Goal: Task Accomplishment & Management: Complete application form

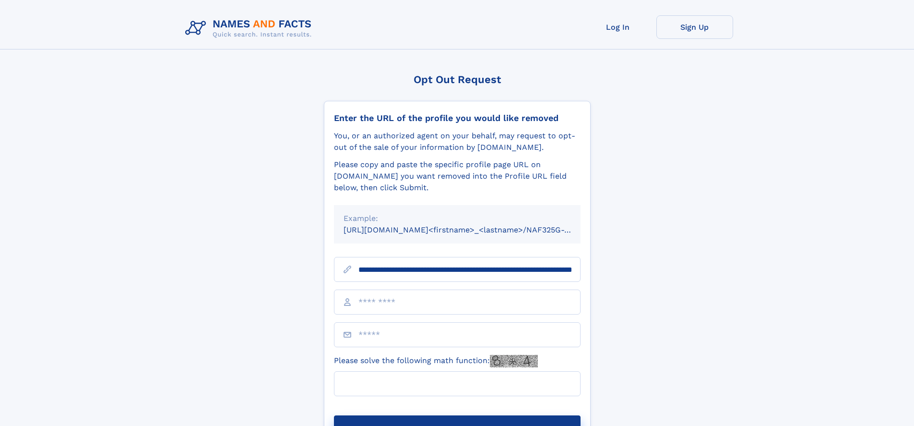
scroll to position [0, 101]
type input "**********"
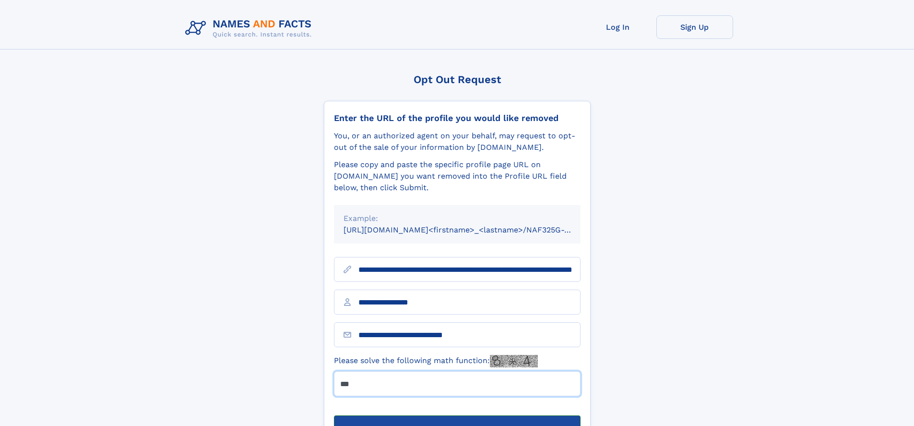
type input "***"
click at [457, 415] on button "Submit Opt Out Request" at bounding box center [457, 430] width 247 height 31
